Goal: Complete application form

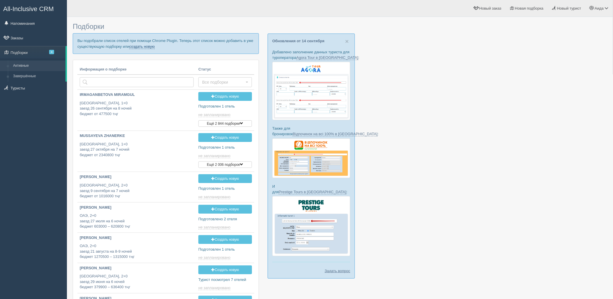
drag, startPoint x: 136, startPoint y: 45, endPoint x: 142, endPoint y: 47, distance: 6.0
click at [136, 45] on link "создать новую" at bounding box center [142, 46] width 26 height 5
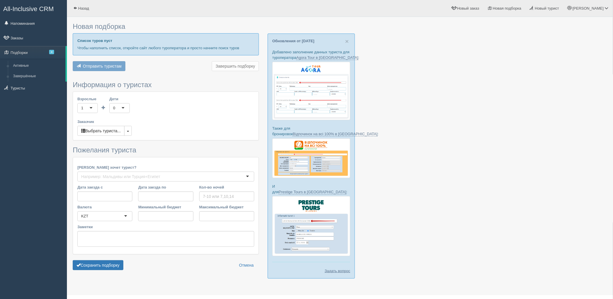
type input "2-5"
type input "379900"
type input "1805200"
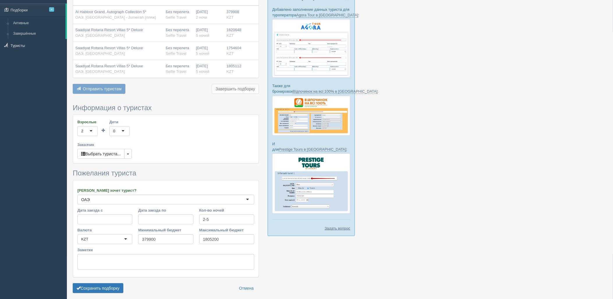
scroll to position [63, 0]
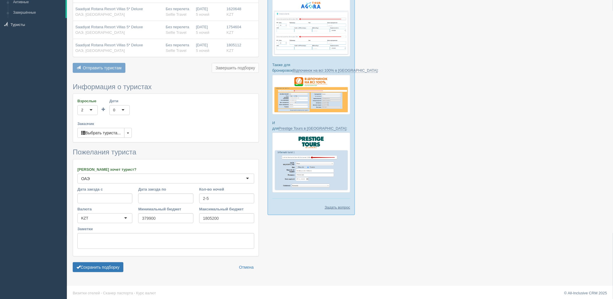
click at [98, 273] on form "Информация о туристах Взрослые 2 2 1 2 3 4 5 6 7 8 9 10 11 12 13 14 15 16 17 18…" at bounding box center [166, 179] width 186 height 192
